Goal: Information Seeking & Learning: Learn about a topic

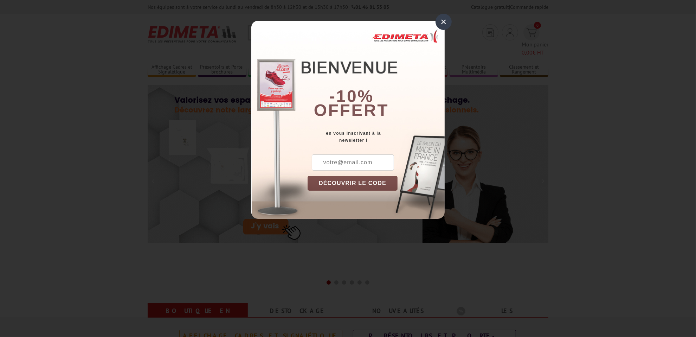
click at [444, 23] on div "×" at bounding box center [444, 22] width 16 height 16
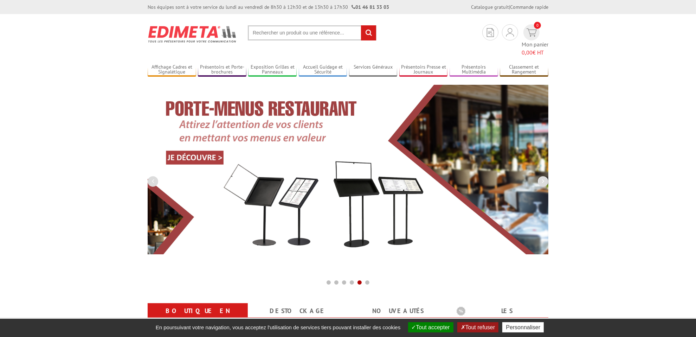
click at [280, 33] on input "text" at bounding box center [312, 32] width 129 height 15
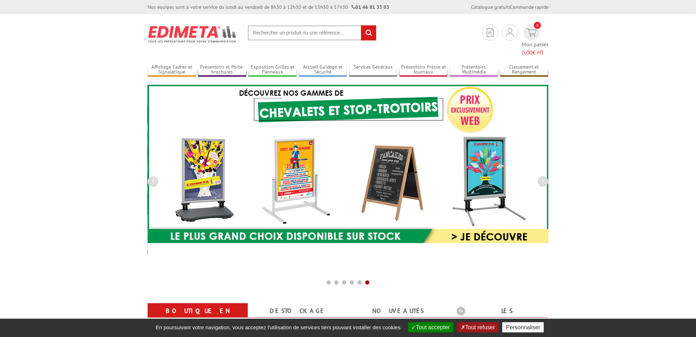
click at [260, 34] on input "text" at bounding box center [312, 32] width 129 height 15
type input "w110"
click at [361, 25] on input "rechercher" at bounding box center [368, 32] width 15 height 15
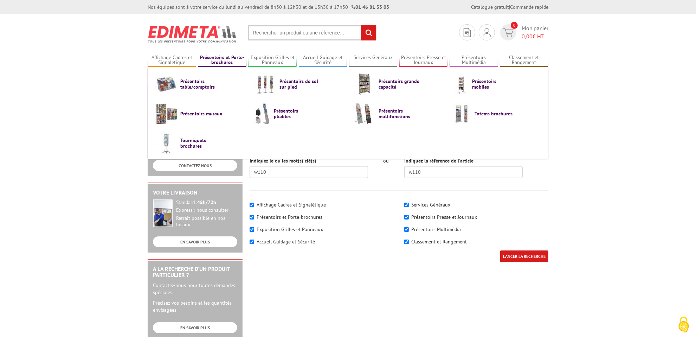
click at [218, 60] on link "Présentoirs et Porte-brochures" at bounding box center [222, 61] width 49 height 12
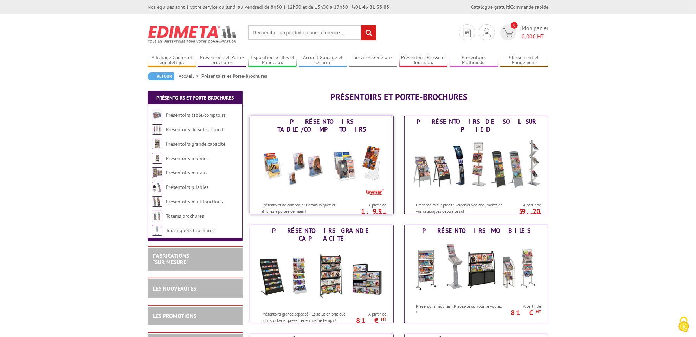
click at [311, 165] on img at bounding box center [322, 166] width 130 height 63
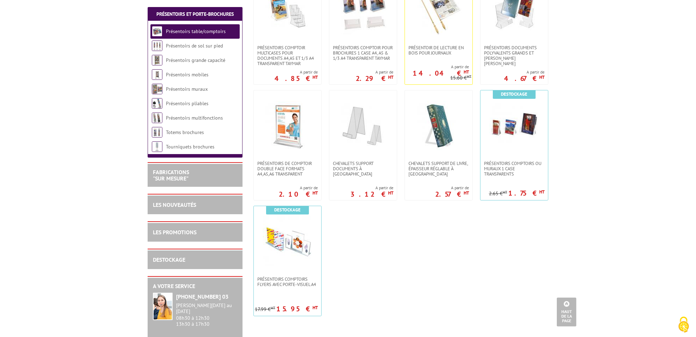
scroll to position [176, 0]
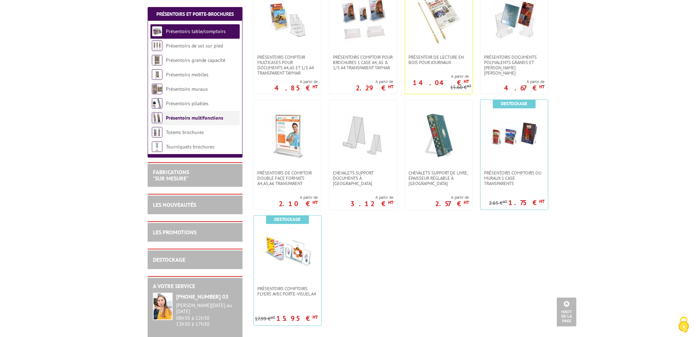
click at [195, 116] on link "Présentoirs multifonctions" at bounding box center [194, 118] width 57 height 6
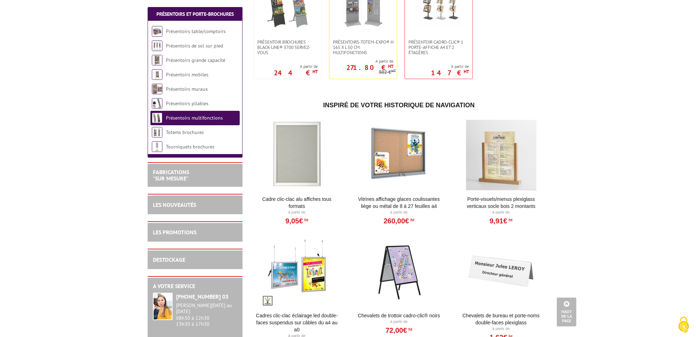
scroll to position [211, 0]
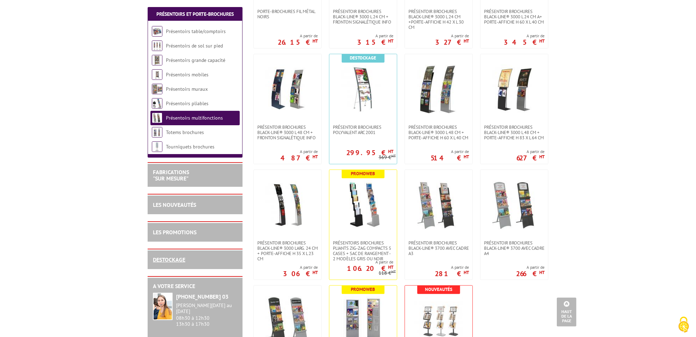
click at [170, 260] on link "DESTOCKAGE" at bounding box center [169, 259] width 32 height 7
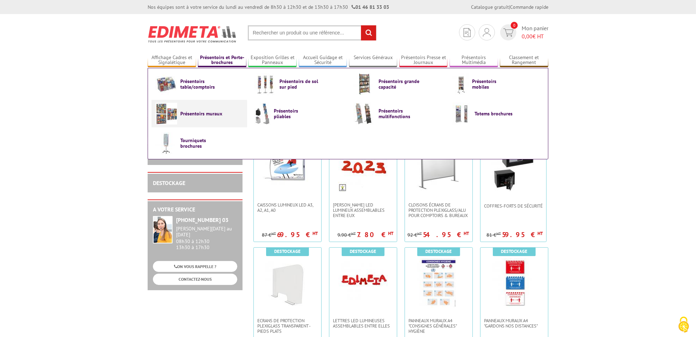
click at [163, 110] on img at bounding box center [166, 114] width 22 height 22
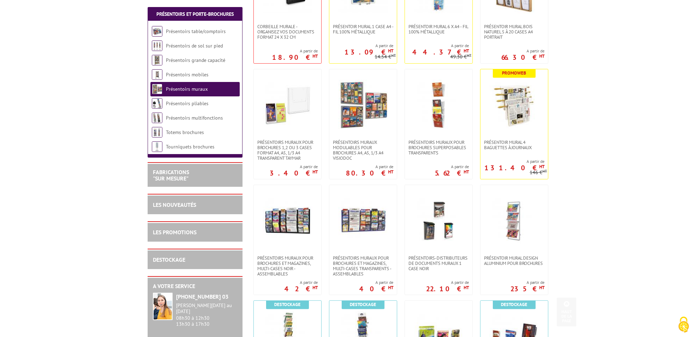
scroll to position [211, 0]
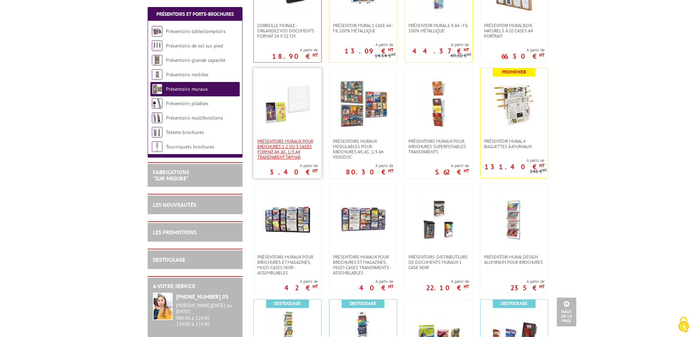
click at [278, 148] on span "PRÉSENTOIRS MURAUX POUR BROCHURES 1,2 OU 3 CASES FORMAT A4, A5, 1/3 A4 TRANSPAR…" at bounding box center [287, 149] width 61 height 21
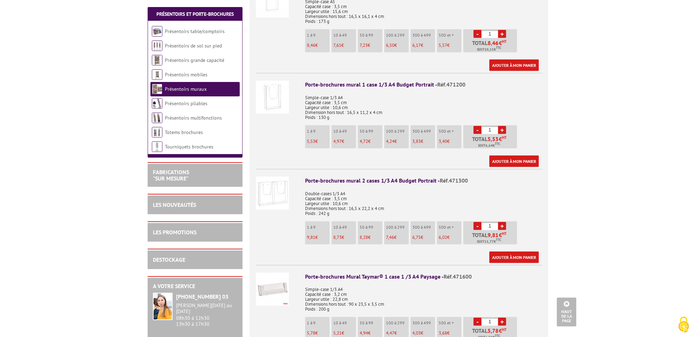
scroll to position [317, 0]
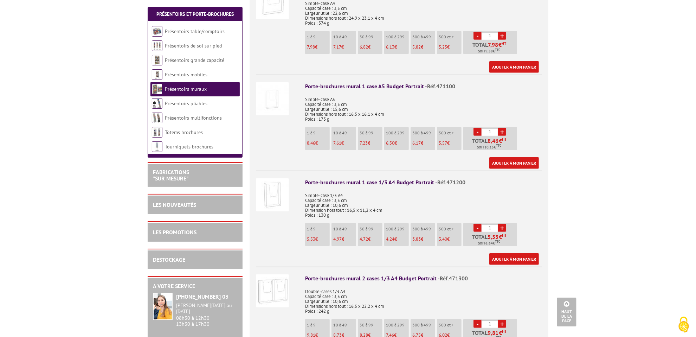
click at [271, 191] on img at bounding box center [272, 194] width 33 height 33
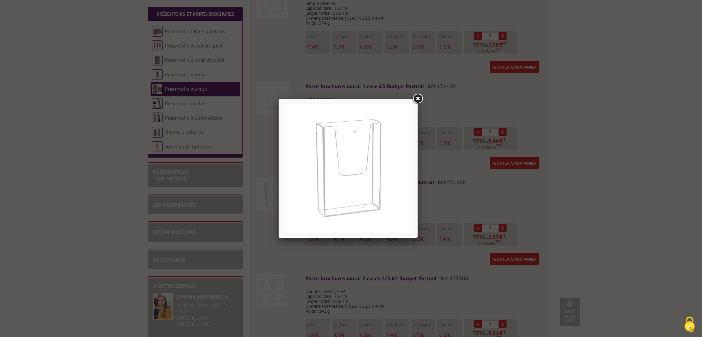
click at [419, 98] on link at bounding box center [417, 99] width 13 height 13
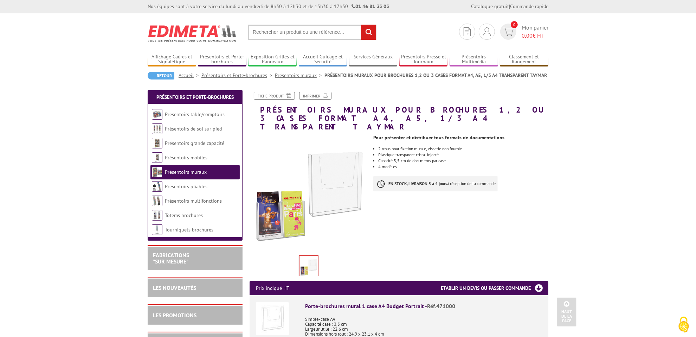
scroll to position [0, 0]
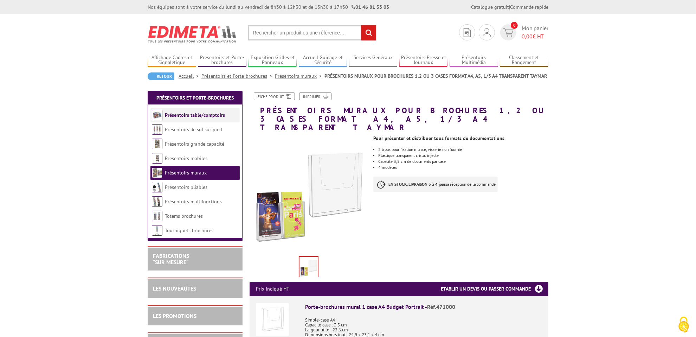
click at [173, 115] on link "Présentoirs table/comptoirs" at bounding box center [195, 115] width 60 height 6
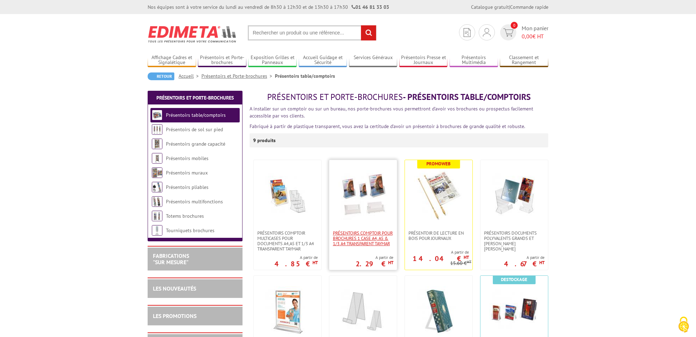
click at [363, 241] on span "PRÉSENTOIRS COMPTOIR POUR BROCHURES 1 CASE A4, A5 & 1/3 A4 TRANSPARENT taymar" at bounding box center [363, 238] width 61 height 16
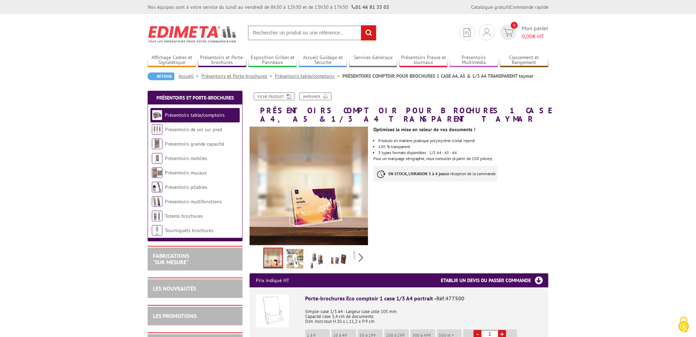
click at [299, 77] on link "Présentoirs table/comptoirs" at bounding box center [309, 76] width 68 height 6
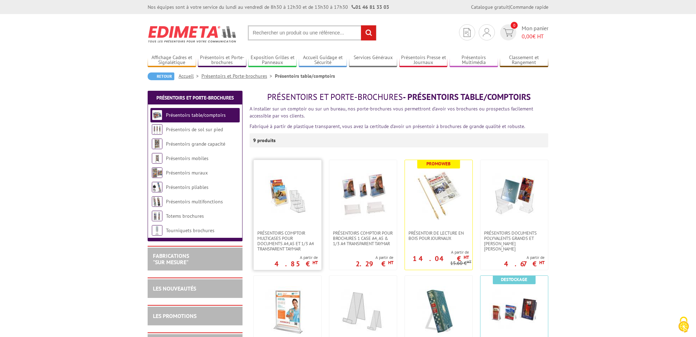
click at [287, 210] on img at bounding box center [287, 195] width 49 height 49
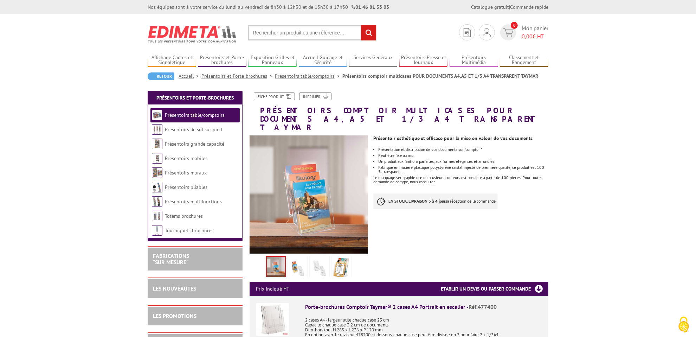
click at [312, 75] on link "Présentoirs table/comptoirs" at bounding box center [309, 76] width 68 height 6
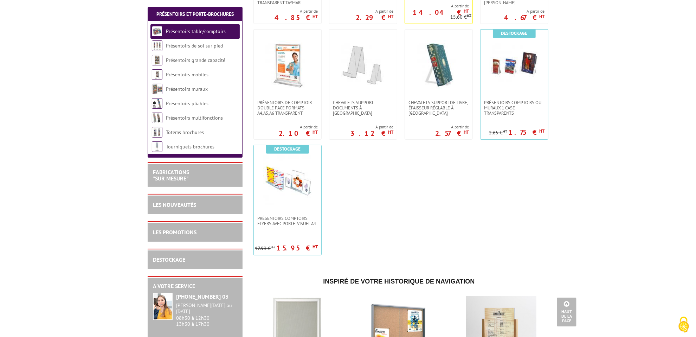
scroll to position [35, 0]
